Goal: Information Seeking & Learning: Learn about a topic

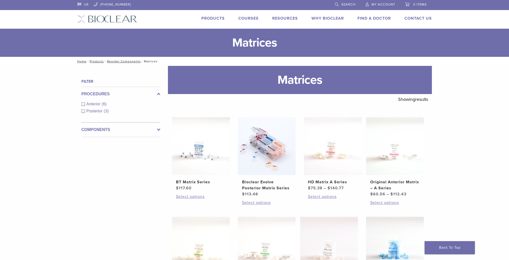
click at [207, 18] on link "Products" at bounding box center [213, 18] width 23 height 5
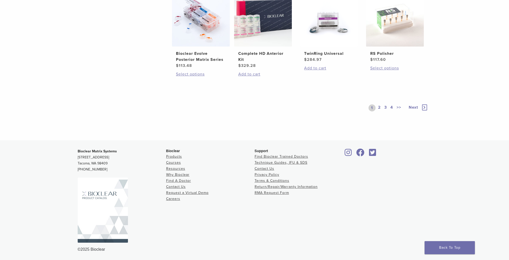
scroll to position [391, 0]
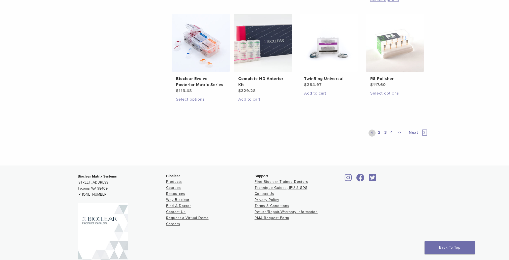
click at [379, 132] on link "2" at bounding box center [379, 133] width 5 height 7
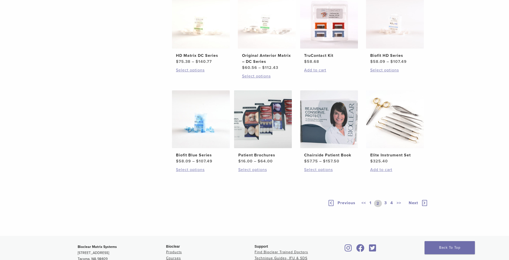
scroll to position [315, 0]
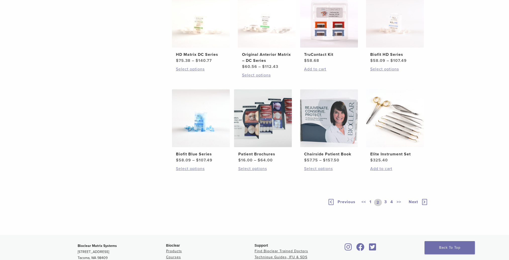
click at [386, 202] on link "3" at bounding box center [386, 202] width 5 height 7
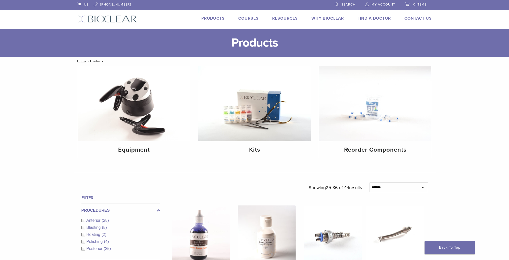
click at [380, 20] on link "Find A Doctor" at bounding box center [374, 18] width 33 height 5
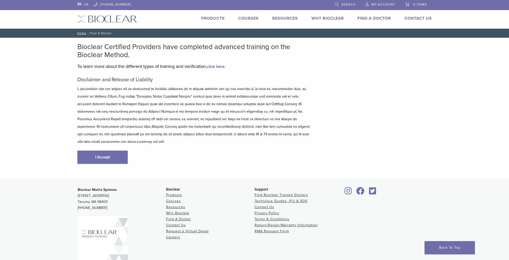
click at [100, 151] on link "I Accept" at bounding box center [102, 157] width 50 height 13
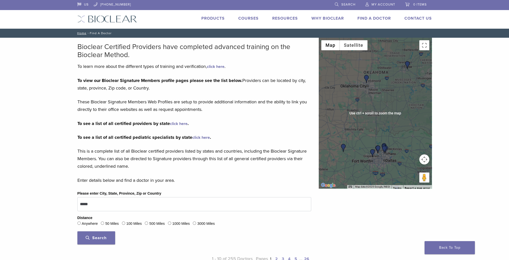
click at [367, 79] on img "Dr. Traci Leon" at bounding box center [367, 79] width 8 height 8
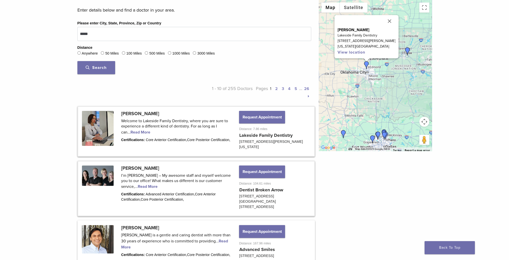
scroll to position [169, 0]
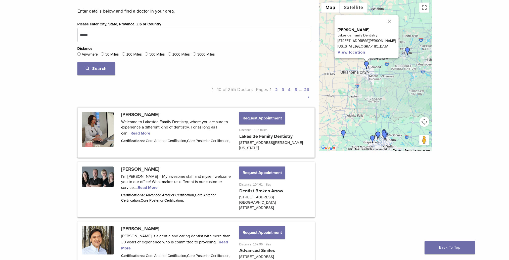
click at [408, 51] on img "Dr. Todd Gentling" at bounding box center [408, 51] width 8 height 8
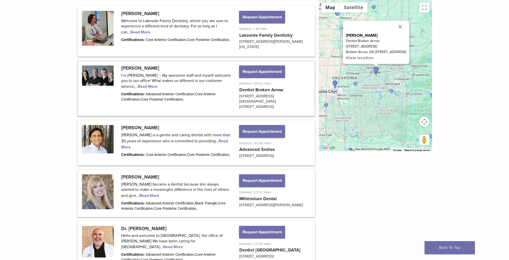
scroll to position [204, 0]
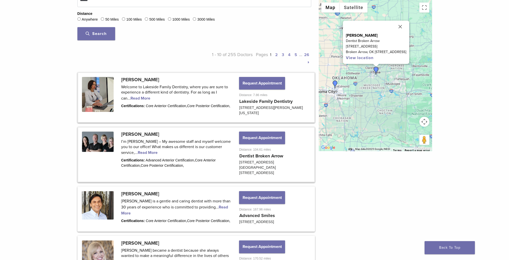
click at [93, 80] on link at bounding box center [196, 97] width 236 height 49
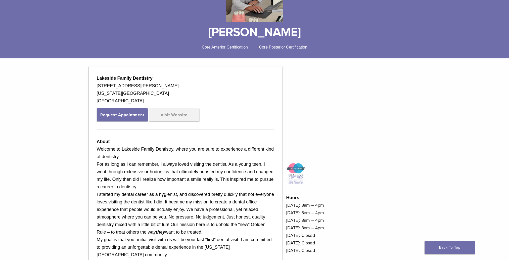
scroll to position [75, 0]
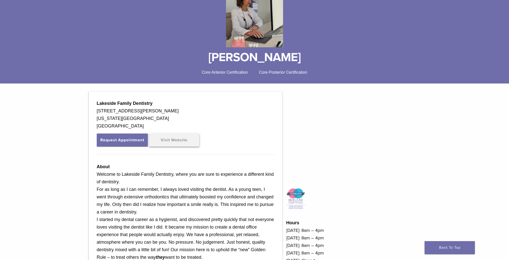
click at [181, 142] on link "Visit Website" at bounding box center [174, 140] width 50 height 13
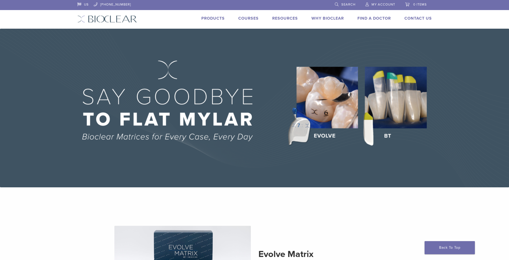
click at [248, 18] on link "Courses" at bounding box center [249, 18] width 20 height 5
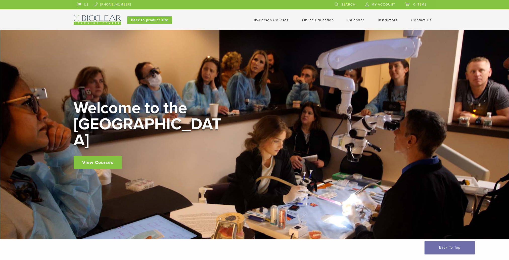
click at [215, 18] on div "In-Person Courses Online Education Interactive Self Guided Calendar Instructors…" at bounding box center [304, 20] width 271 height 10
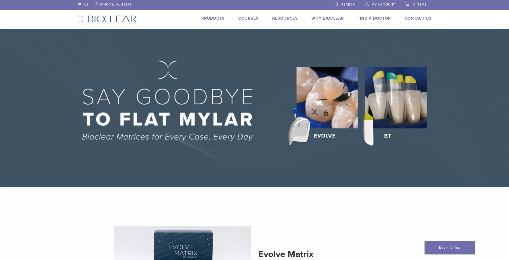
drag, startPoint x: 207, startPoint y: 19, endPoint x: 215, endPoint y: 19, distance: 7.8
click at [208, 19] on link "Products" at bounding box center [213, 18] width 23 height 5
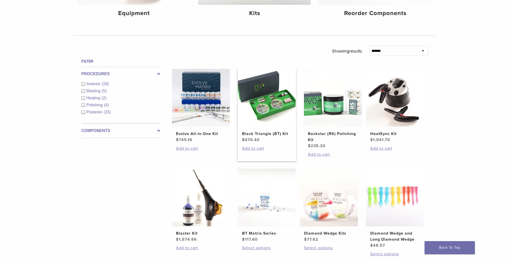
scroll to position [176, 0]
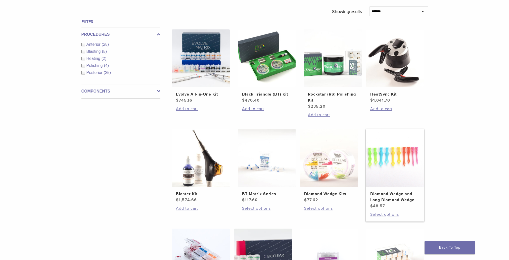
click at [390, 166] on img at bounding box center [395, 158] width 58 height 58
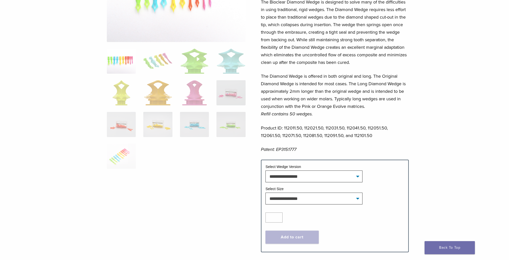
scroll to position [101, 0]
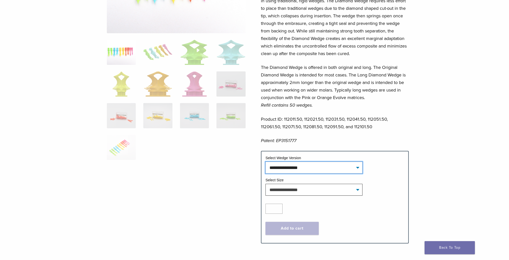
click at [323, 165] on select "**********" at bounding box center [314, 168] width 97 height 12
click at [266, 162] on select "**********" at bounding box center [314, 168] width 97 height 12
select select "**********"
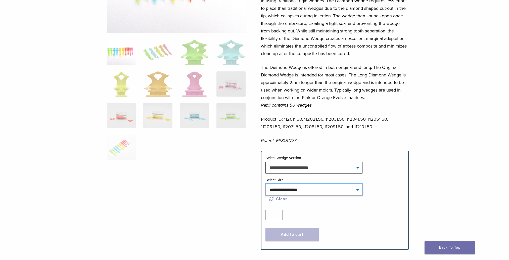
click at [325, 186] on select "**********" at bounding box center [314, 190] width 97 height 12
click at [370, 134] on div "The Bioclear Diamond Wedge is designed to solve many of the difficulties in usi…" at bounding box center [335, 70] width 148 height 162
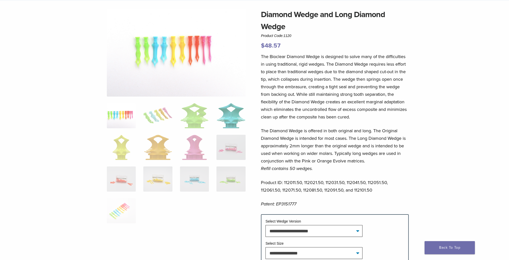
scroll to position [25, 0]
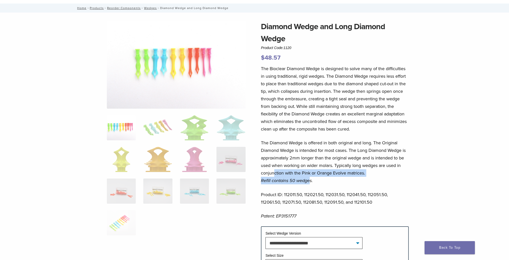
drag, startPoint x: 310, startPoint y: 184, endPoint x: 274, endPoint y: 176, distance: 37.4
click at [274, 176] on p "The Diamond Wedge is offered in both original and long. The Original Diamond We…" at bounding box center [335, 161] width 148 height 45
drag, startPoint x: 274, startPoint y: 176, endPoint x: 313, endPoint y: 166, distance: 41.0
click at [313, 166] on p "The Diamond Wedge is offered in both original and long. The Original Diamond We…" at bounding box center [335, 161] width 148 height 45
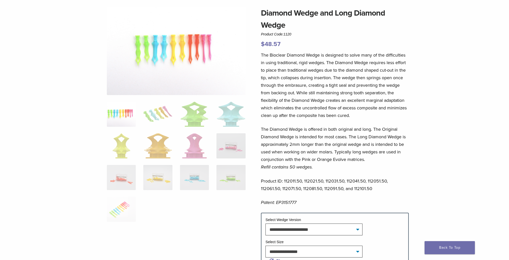
scroll to position [0, 0]
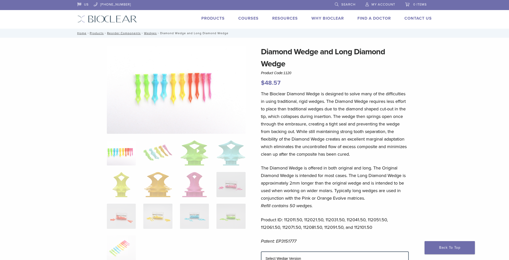
click at [217, 17] on link "Products" at bounding box center [213, 18] width 23 height 5
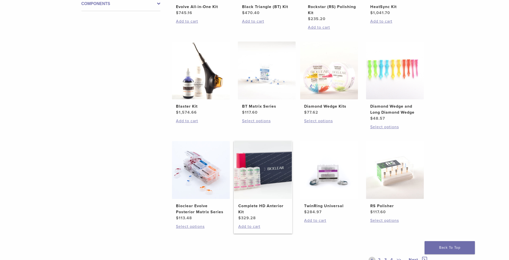
scroll to position [302, 0]
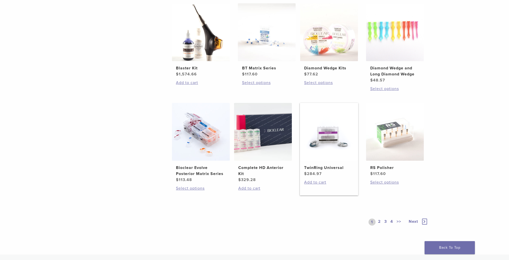
click at [320, 130] on img at bounding box center [329, 132] width 58 height 58
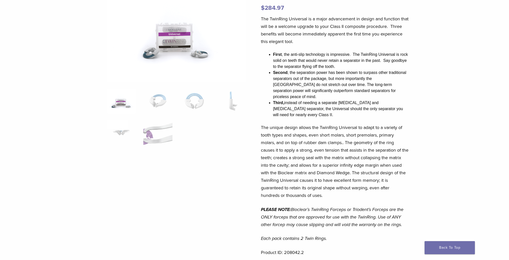
scroll to position [101, 0]
